Goal: Task Accomplishment & Management: Use online tool/utility

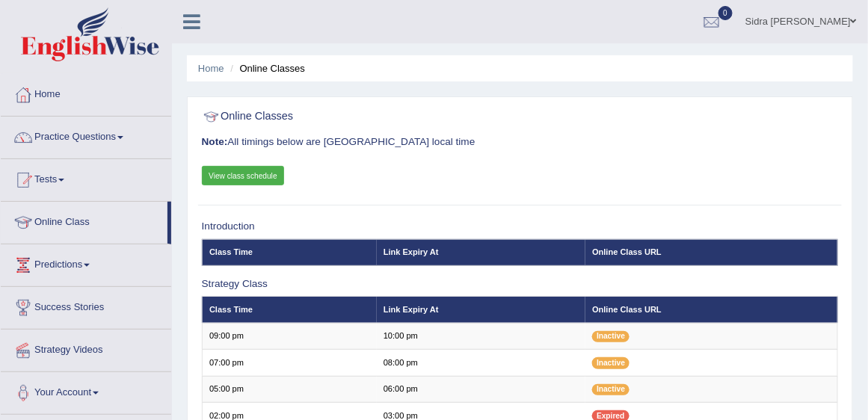
click at [265, 173] on link "View class schedule" at bounding box center [243, 175] width 83 height 19
click at [72, 135] on link "Practice Questions" at bounding box center [86, 135] width 170 height 37
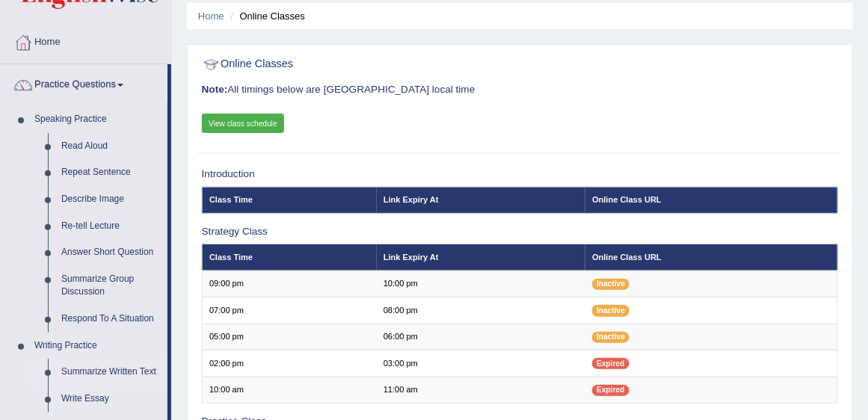
scroll to position [43, 0]
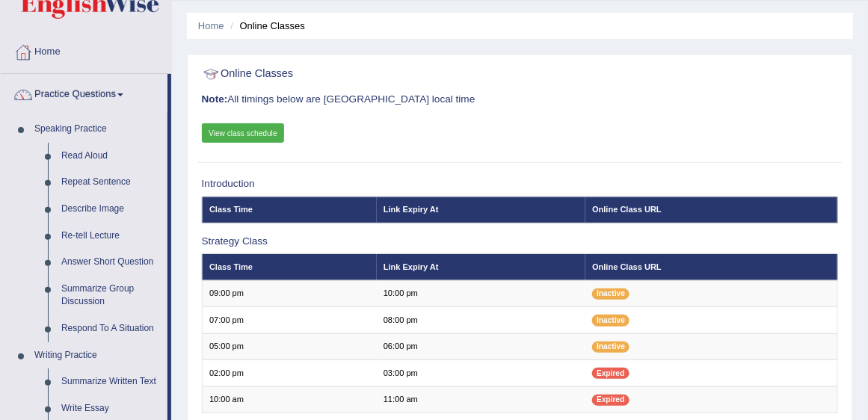
click at [226, 138] on link "View class schedule" at bounding box center [243, 132] width 83 height 19
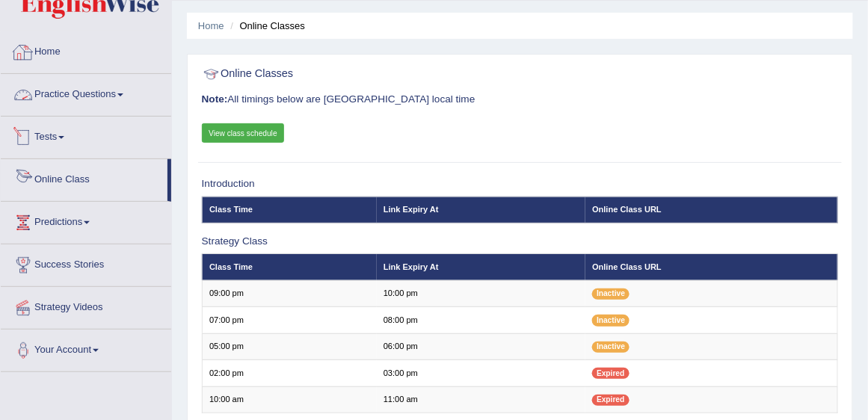
click at [70, 137] on link "Tests" at bounding box center [86, 135] width 170 height 37
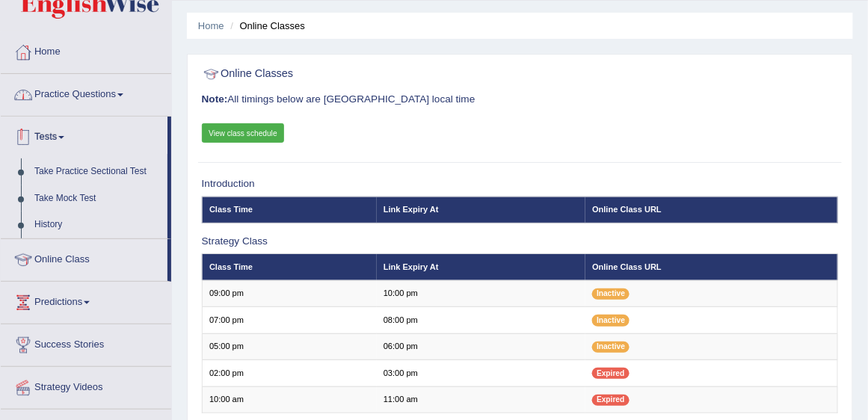
click at [93, 96] on link "Practice Questions" at bounding box center [86, 92] width 170 height 37
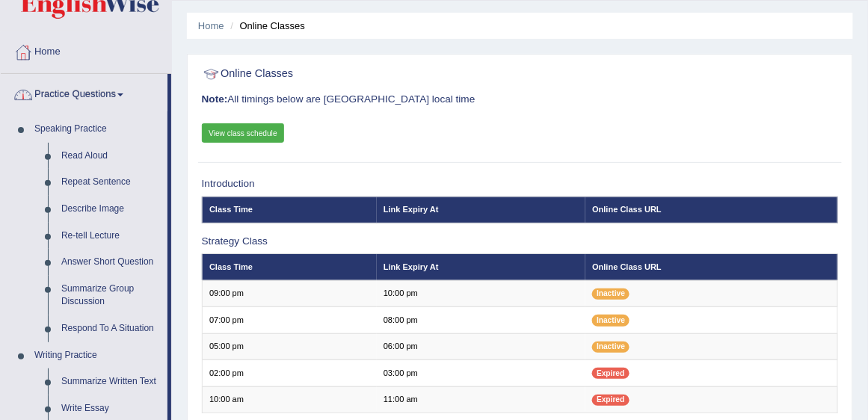
click at [93, 96] on link "Practice Questions" at bounding box center [84, 92] width 167 height 37
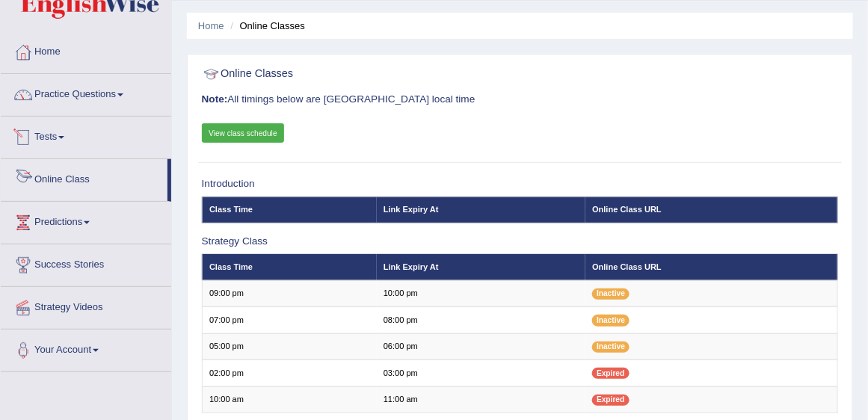
click at [72, 139] on link "Tests" at bounding box center [86, 135] width 170 height 37
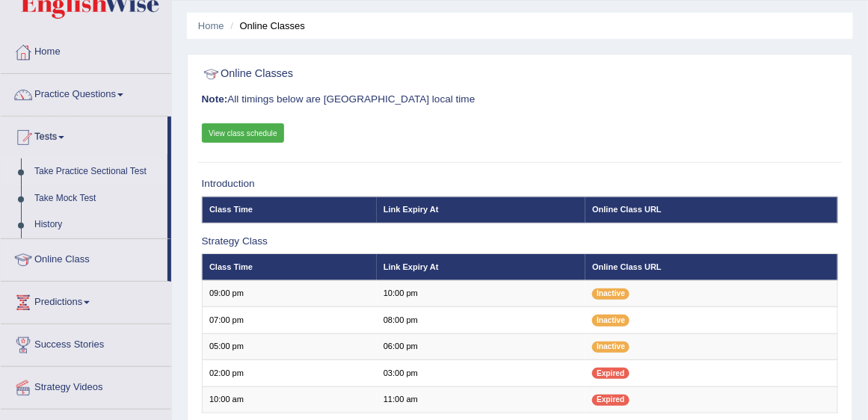
click at [76, 173] on link "Take Practice Sectional Test" at bounding box center [98, 172] width 140 height 27
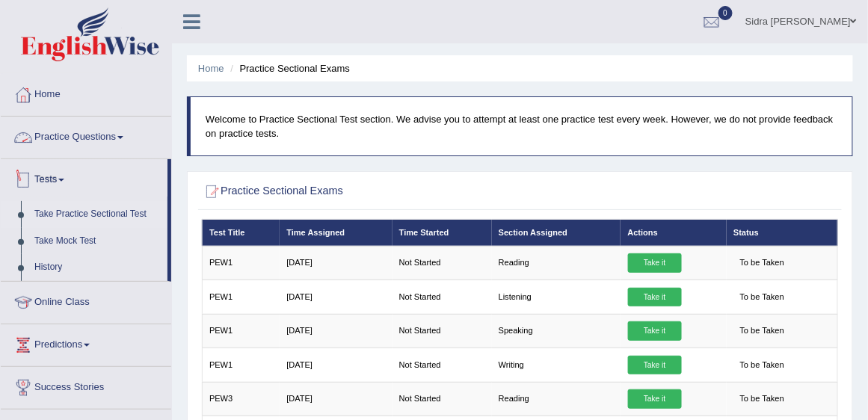
click at [66, 127] on link "Practice Questions" at bounding box center [86, 135] width 170 height 37
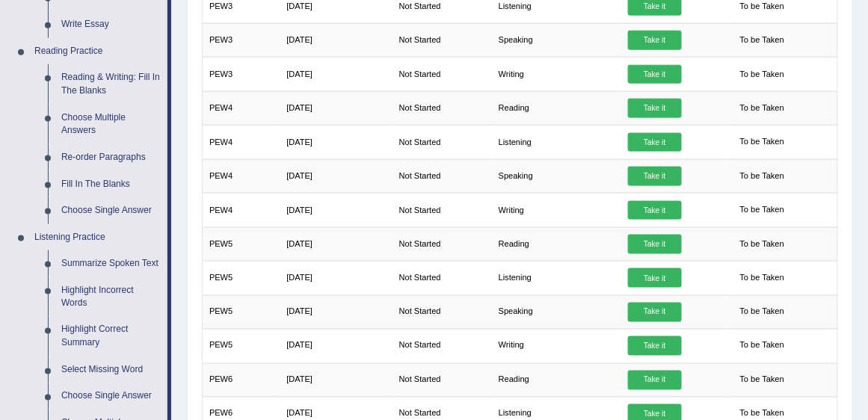
scroll to position [213, 0]
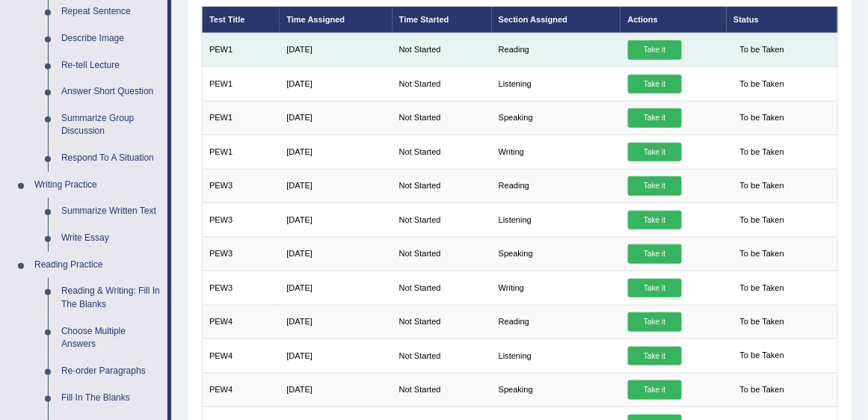
click at [650, 47] on link "Take it" at bounding box center [655, 49] width 54 height 19
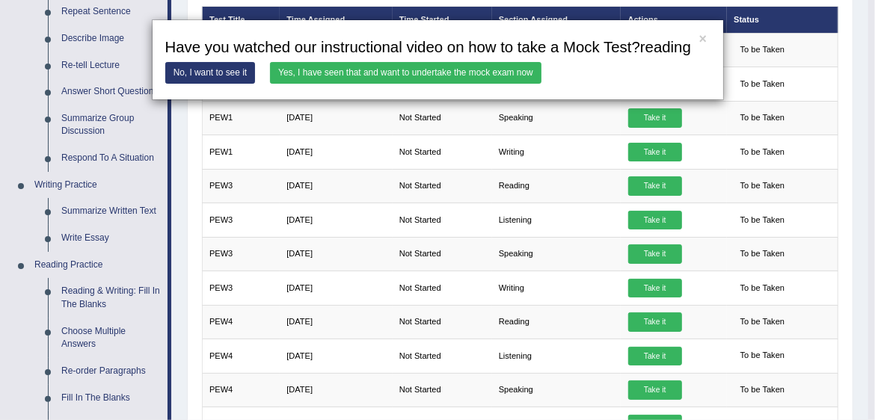
click at [230, 69] on link "No, I want to see it" at bounding box center [210, 73] width 90 height 22
